Goal: Complete application form

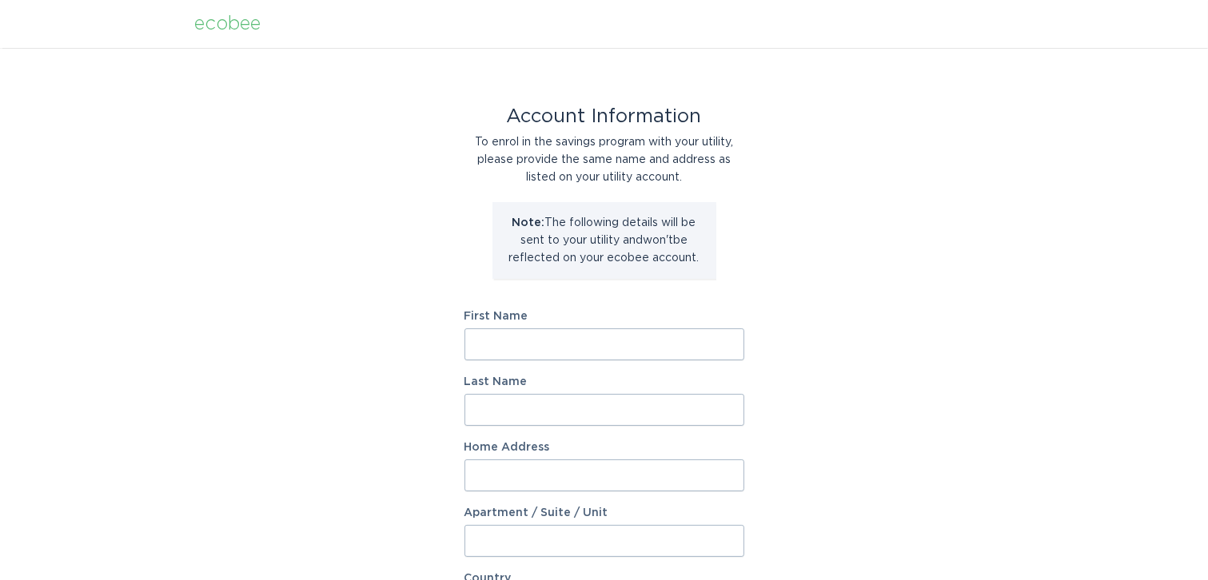
click at [527, 336] on input "First Name" at bounding box center [604, 344] width 280 height 32
type input "Angelo"
type input "Dicenzo"
type input "17640 Collinson Ave"
select select "US"
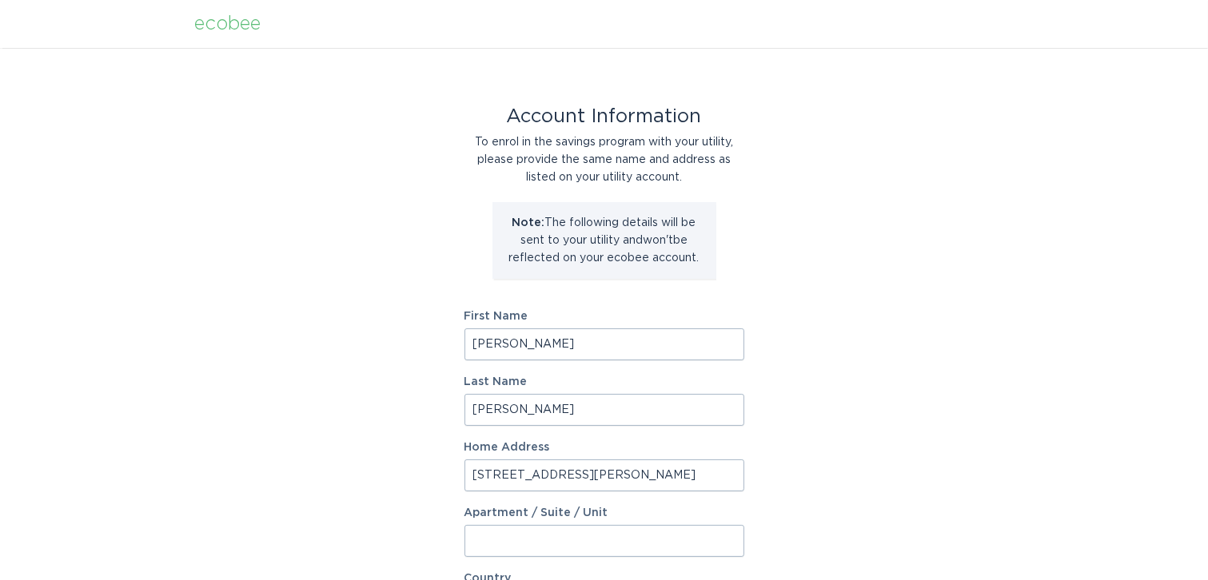
type input "Eastpointe"
type input "48021-3108"
select select "MI"
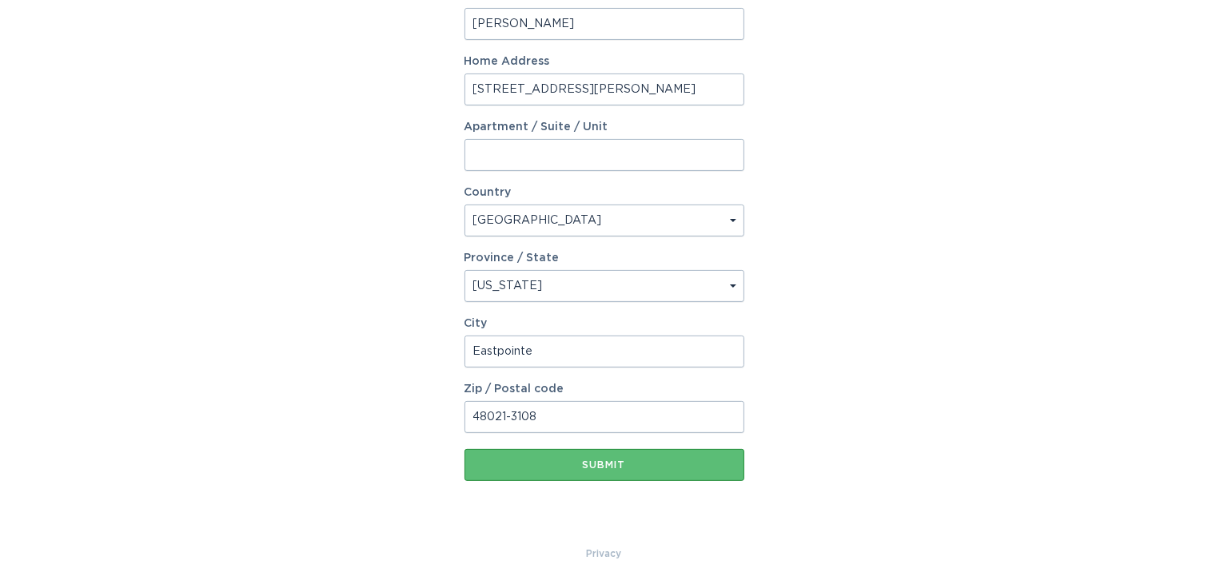
scroll to position [392, 0]
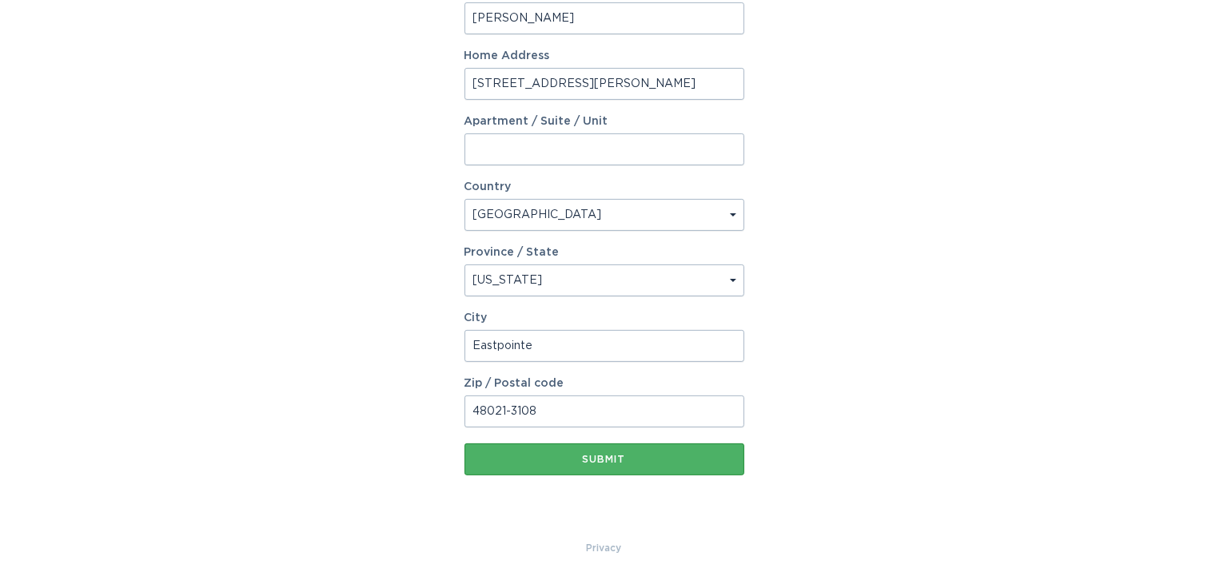
click at [586, 458] on div "Submit" at bounding box center [604, 460] width 264 height 10
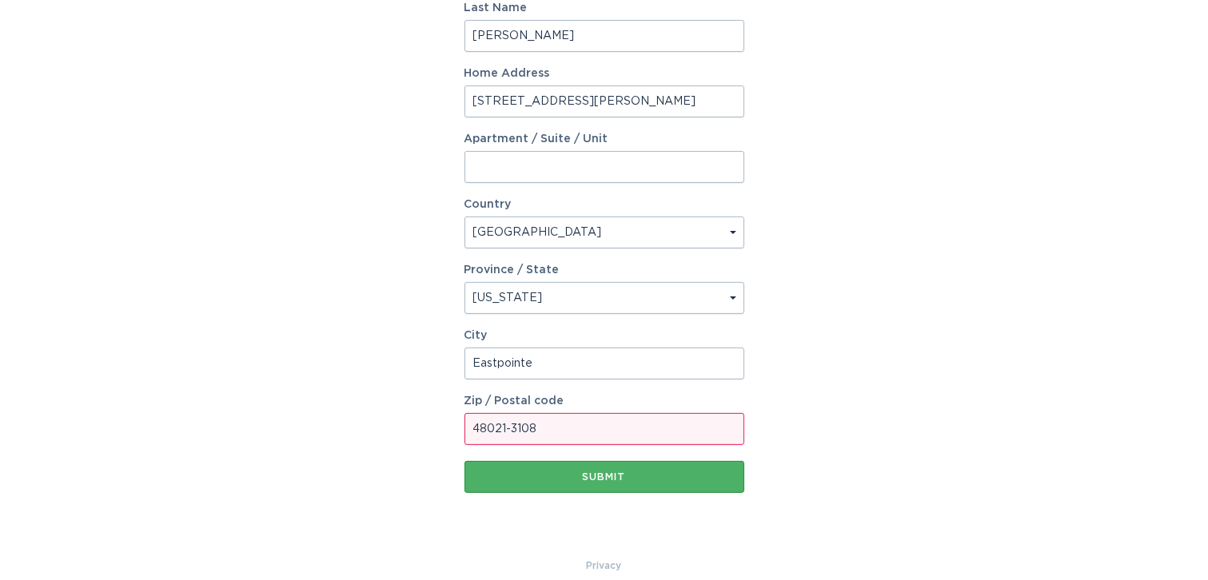
scroll to position [409, 0]
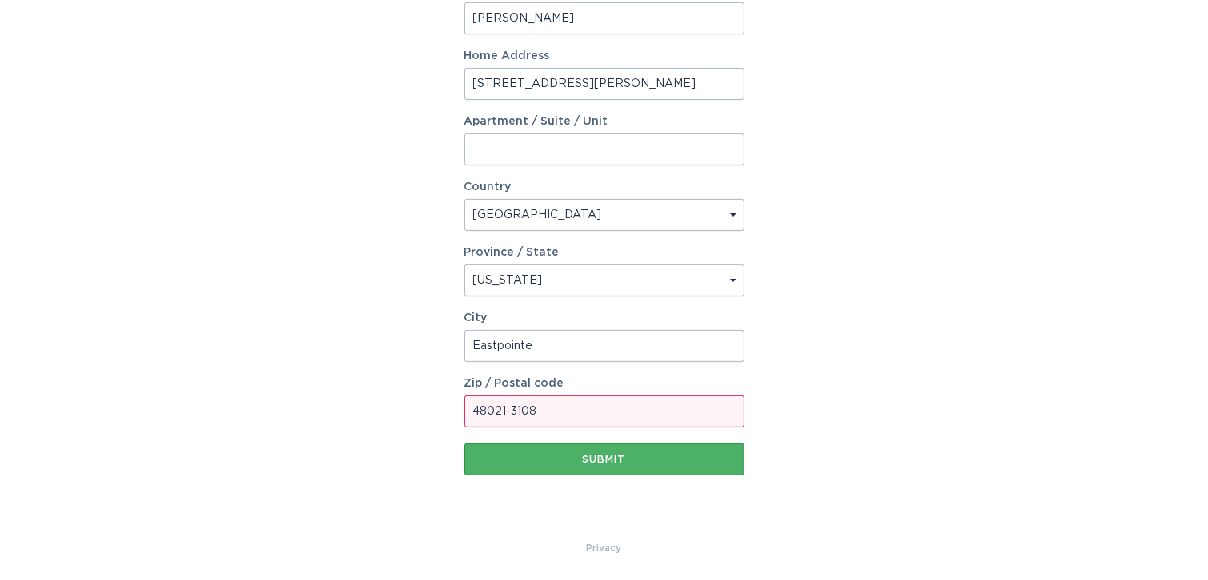
click at [635, 464] on button "Submit" at bounding box center [604, 460] width 280 height 32
click at [561, 412] on input "48021-3108" at bounding box center [604, 412] width 280 height 32
type input "48021"
click at [489, 457] on div "Submit" at bounding box center [604, 460] width 264 height 10
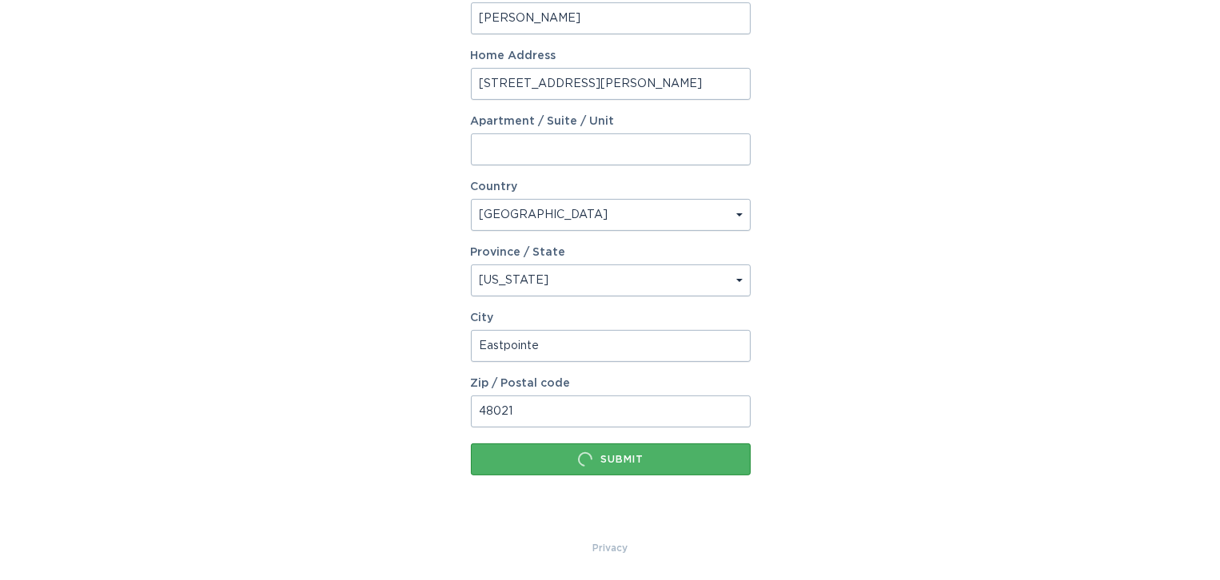
scroll to position [0, 0]
